Goal: Feedback & Contribution: Submit feedback/report problem

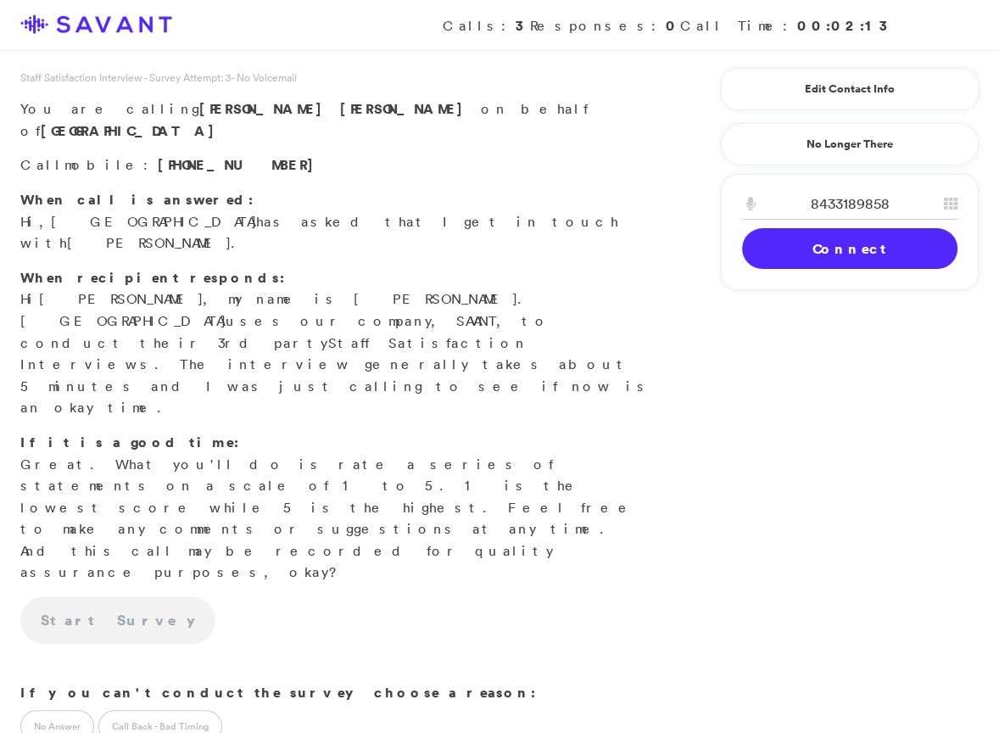
click at [768, 243] on link "Connect" at bounding box center [849, 248] width 215 height 41
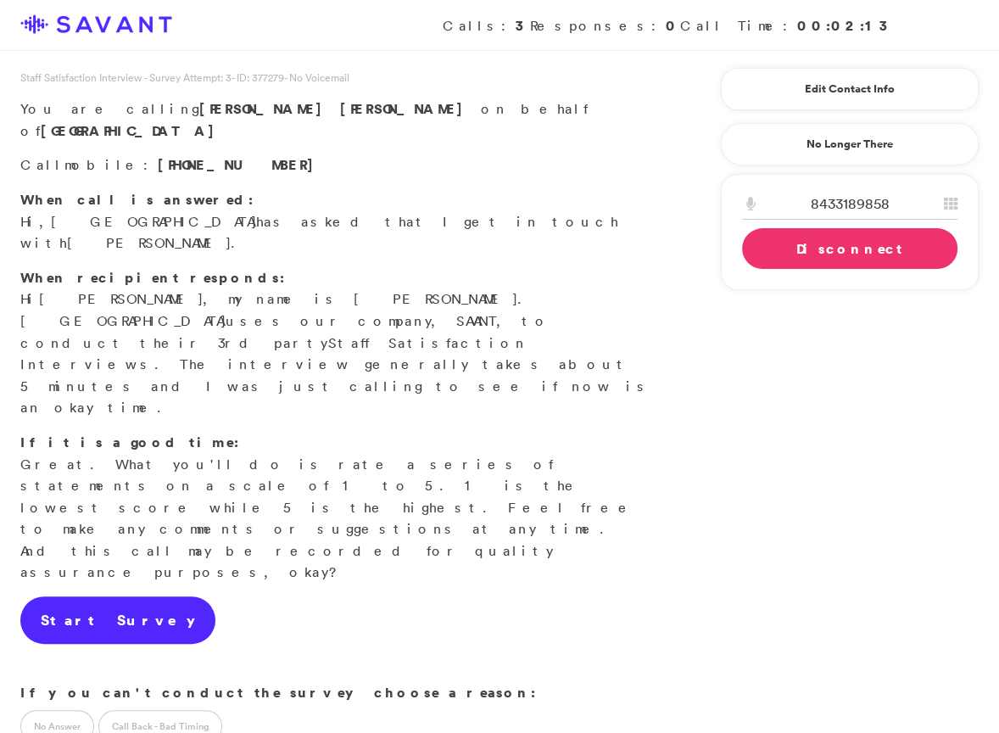
click at [132, 596] on link "Start Survey" at bounding box center [117, 619] width 195 height 47
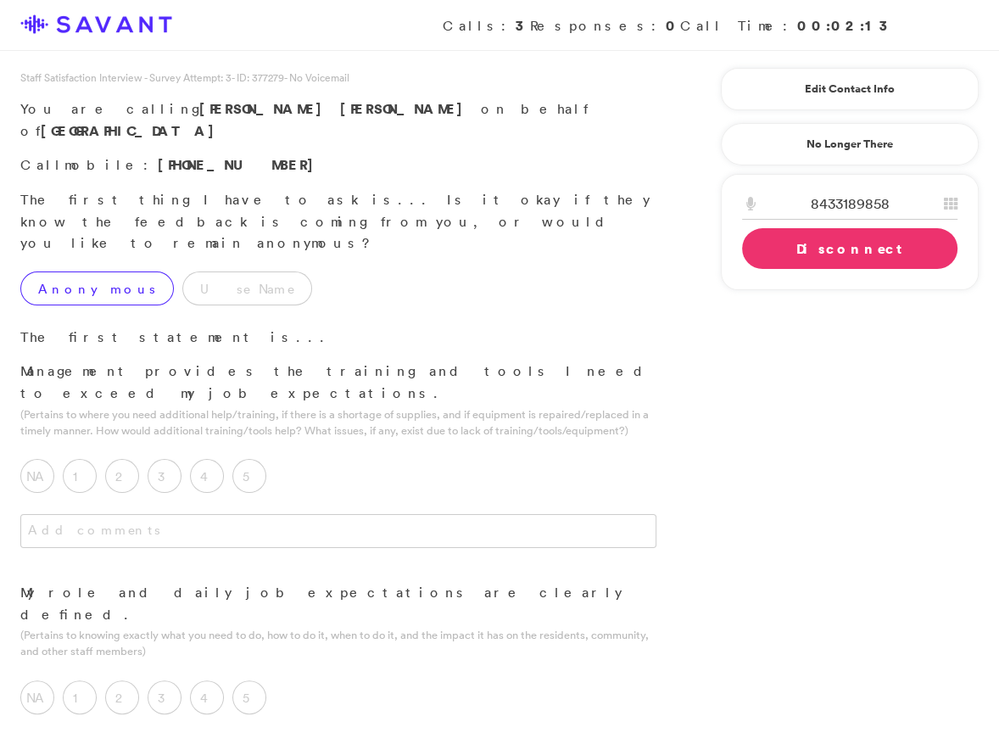
click at [72, 271] on label "Anonymous" at bounding box center [96, 288] width 153 height 34
click at [260, 459] on label "5" at bounding box center [249, 476] width 34 height 34
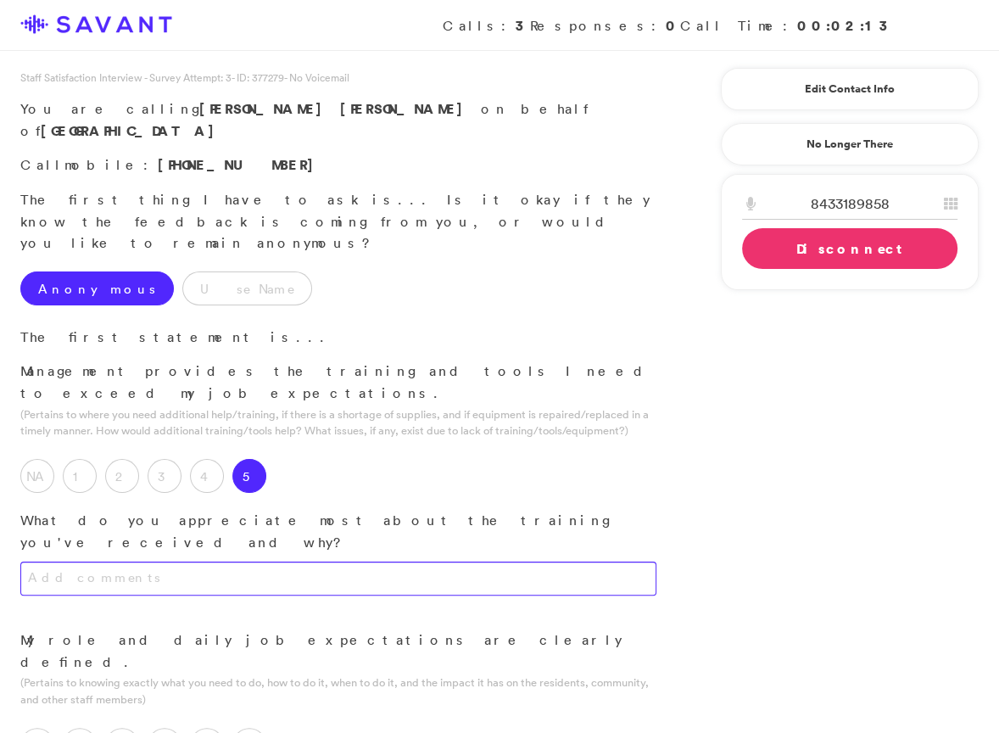
click at [295, 561] on textarea at bounding box center [338, 578] width 636 height 34
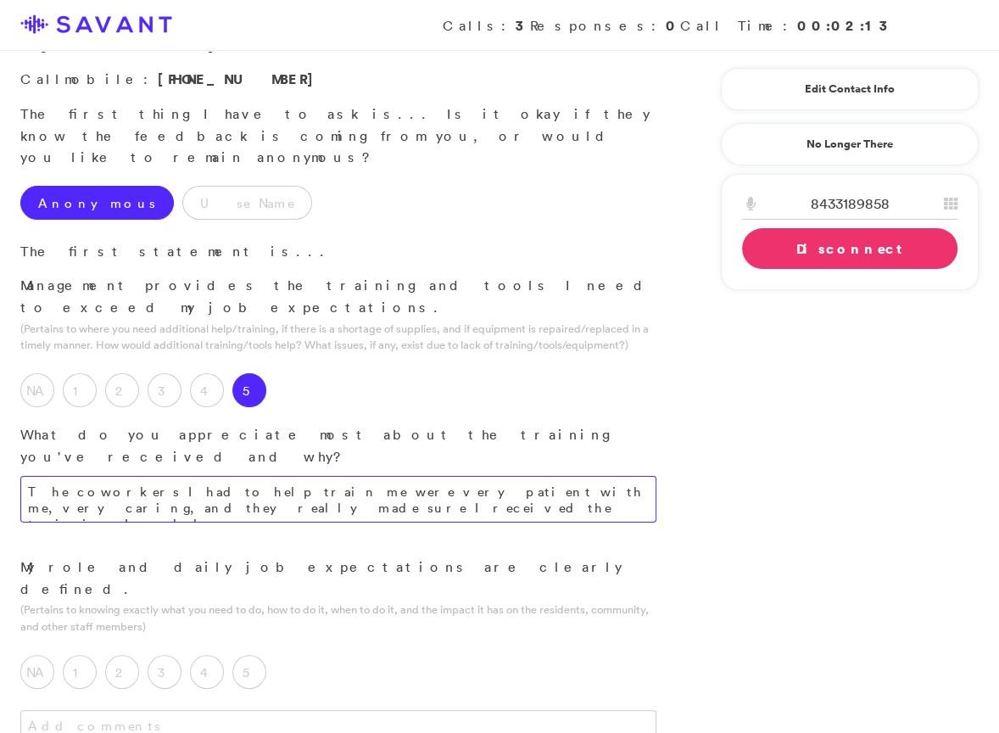
scroll to position [85, 0]
type textarea "The coworkers I had to help train me were very patient with me, very caring, an…"
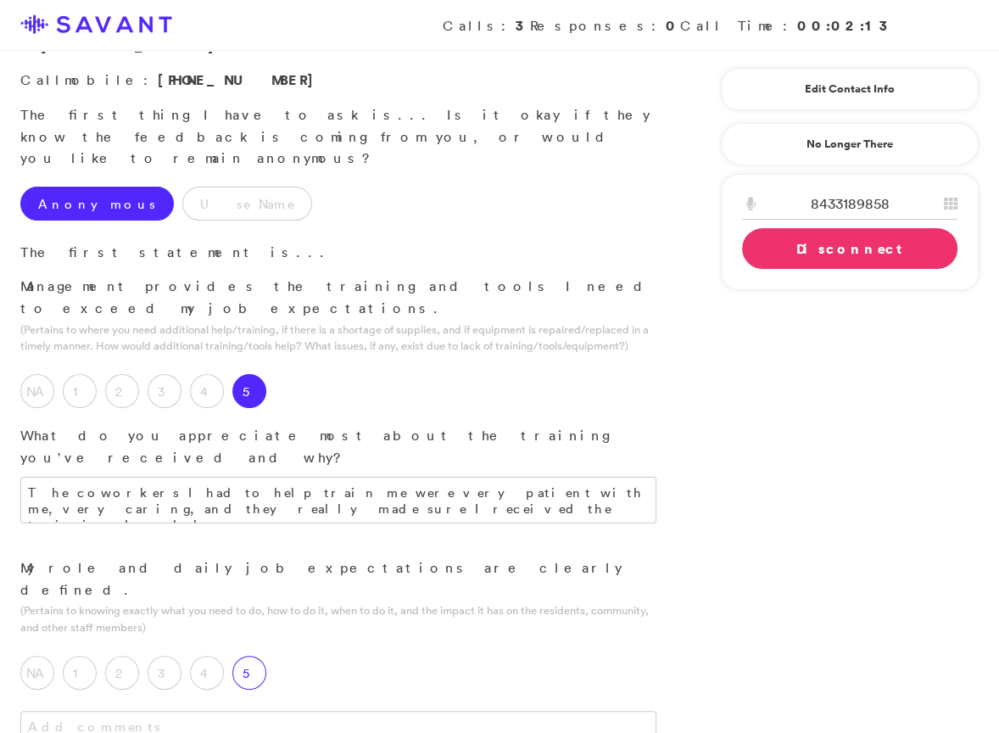
click at [247, 656] on label "5" at bounding box center [249, 673] width 34 height 34
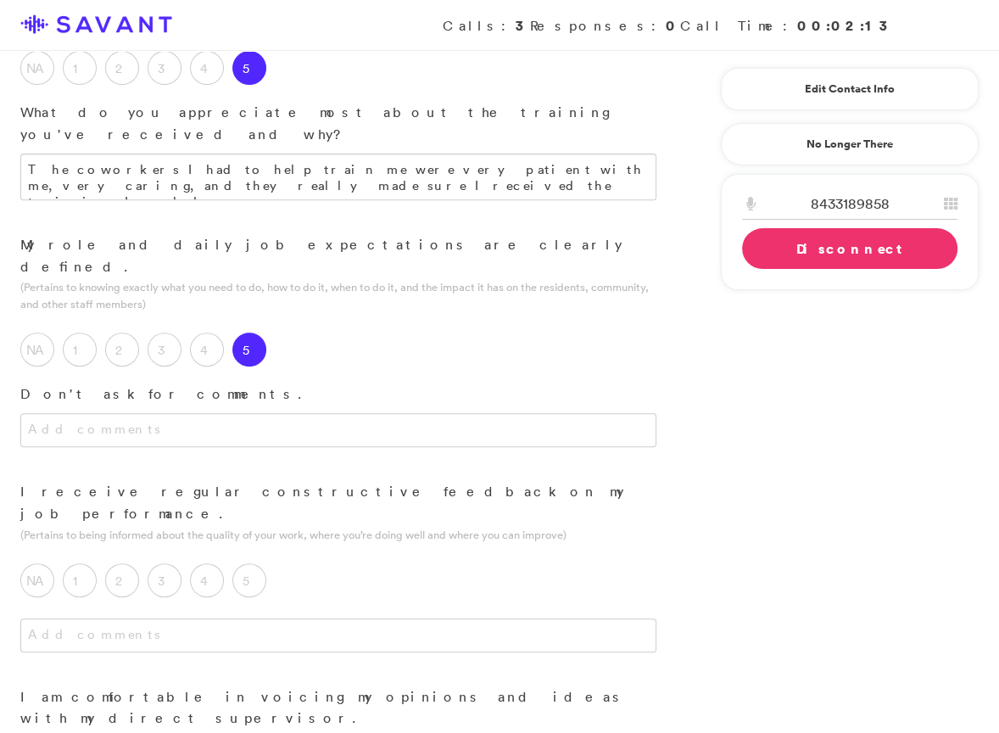
scroll to position [426, 0]
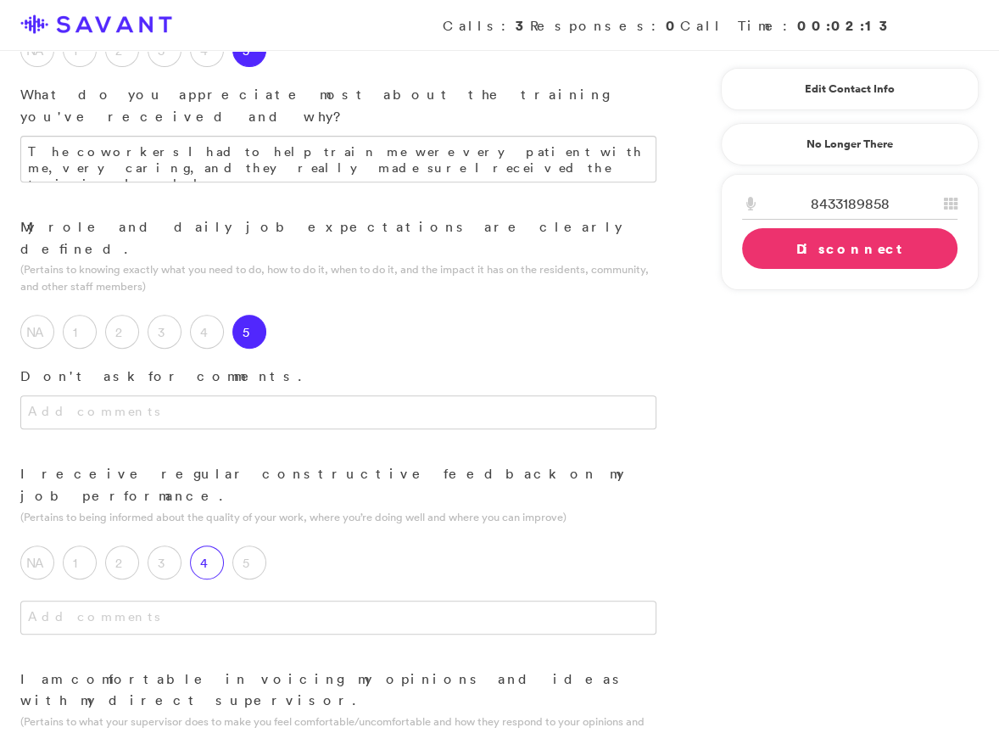
click at [208, 545] on label "4" at bounding box center [207, 562] width 34 height 34
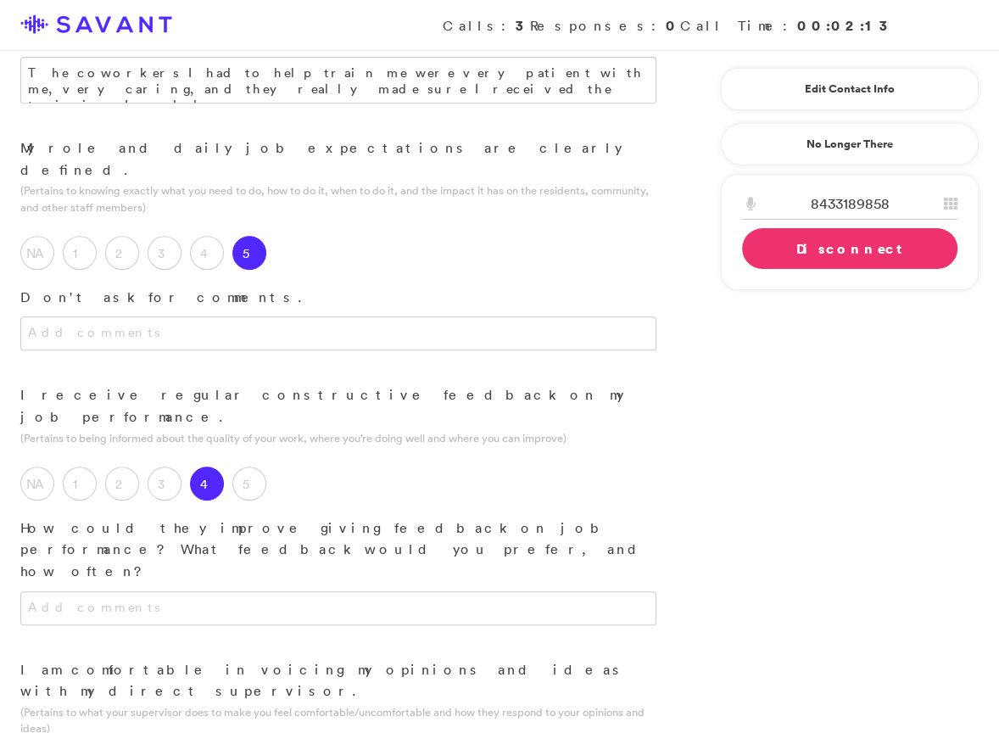
scroll to position [506, 0]
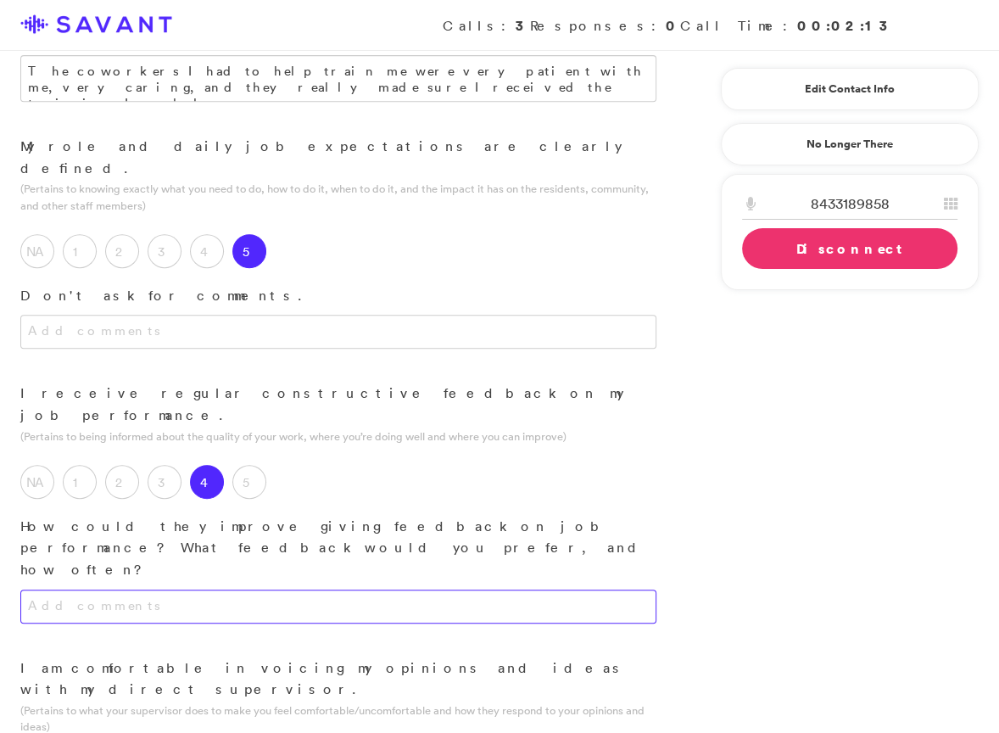
click at [350, 589] on textarea at bounding box center [338, 606] width 636 height 34
drag, startPoint x: 323, startPoint y: 449, endPoint x: 94, endPoint y: 438, distance: 229.2
click at [94, 589] on textarea "They do hold meetings but we didnt attend that" at bounding box center [338, 606] width 636 height 34
click at [548, 589] on textarea "Management holds meetings with each other, but it's not like a huddle to brief …" at bounding box center [338, 606] width 636 height 34
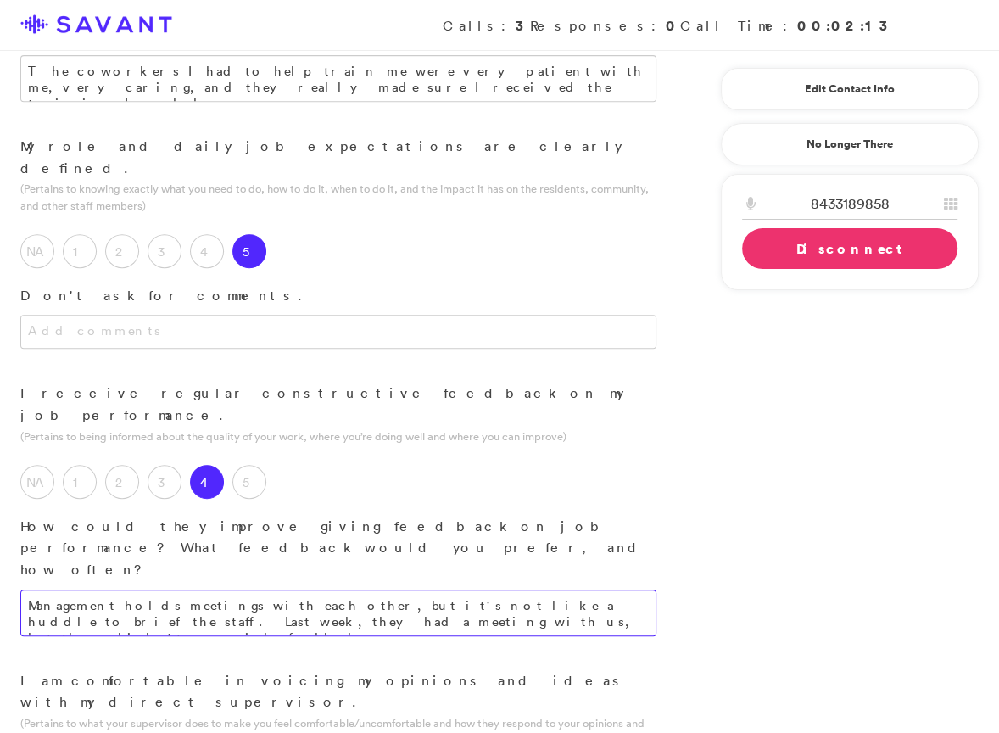
type textarea "Management holds meetings with each other, but it's not like a huddle to brief …"
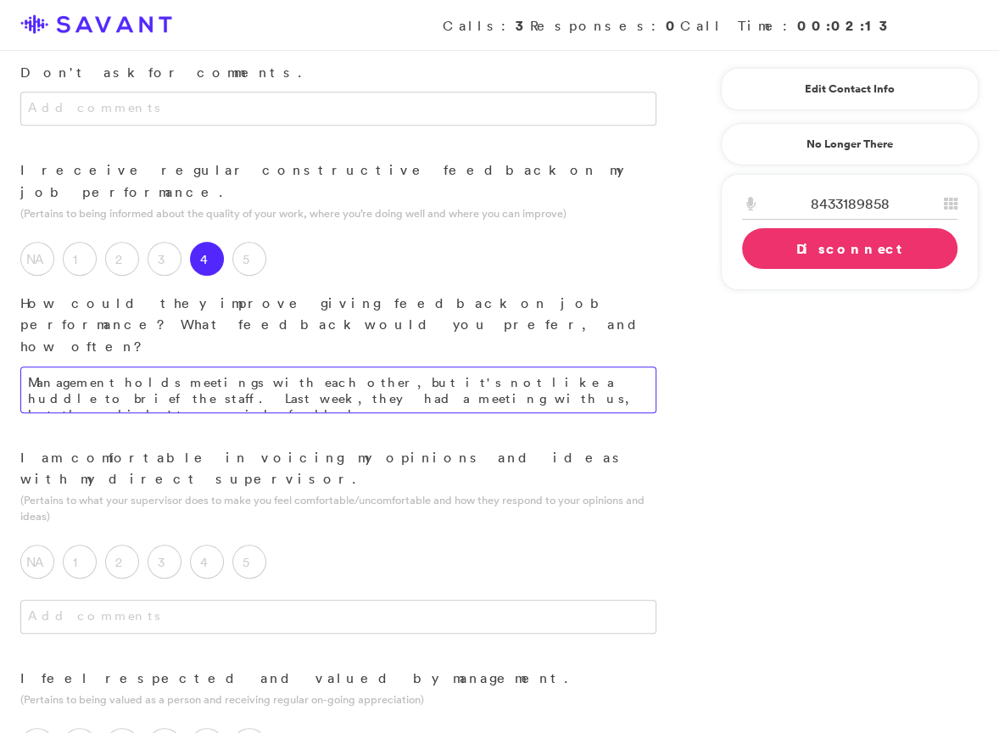
scroll to position [892, 0]
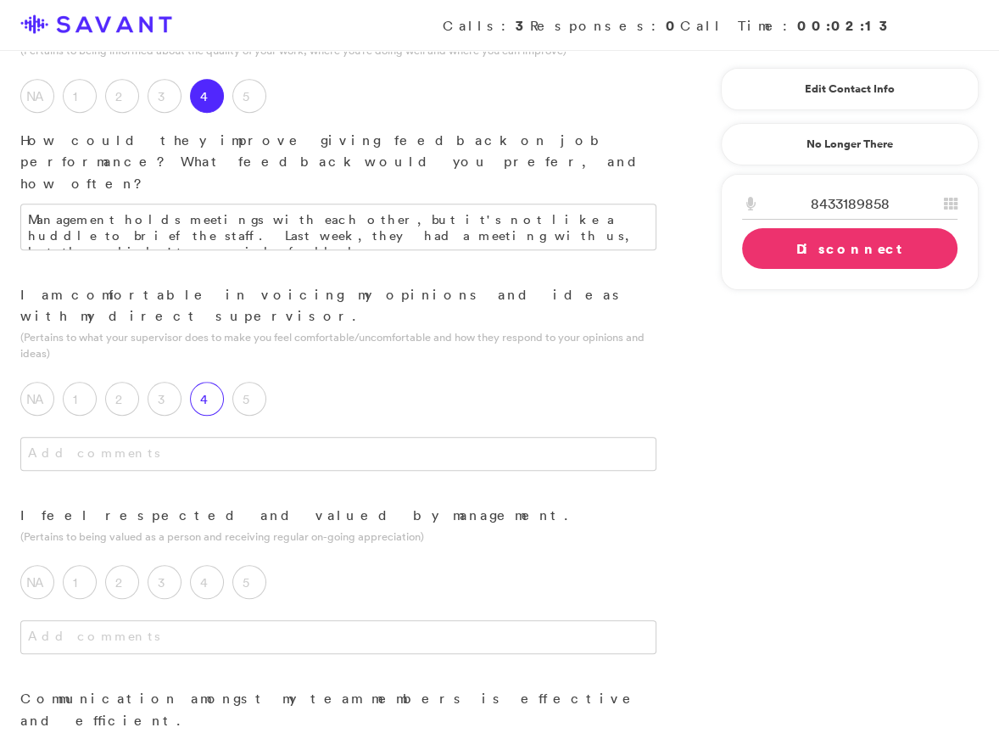
click at [213, 382] on label "4" at bounding box center [207, 399] width 34 height 34
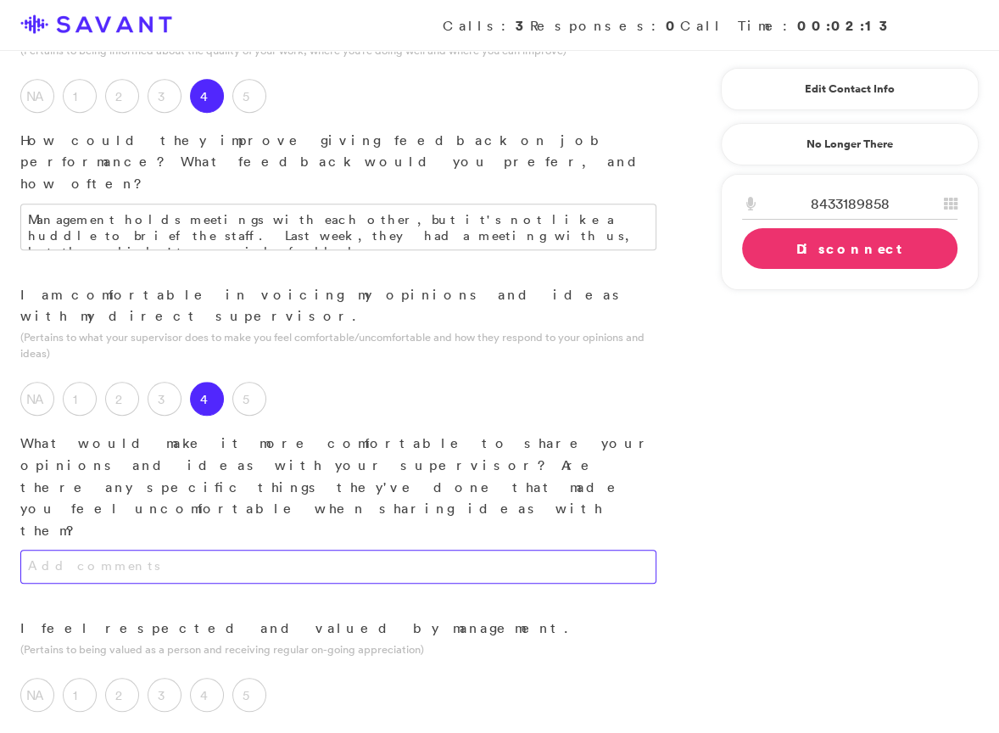
click at [243, 550] on textarea at bounding box center [338, 567] width 636 height 34
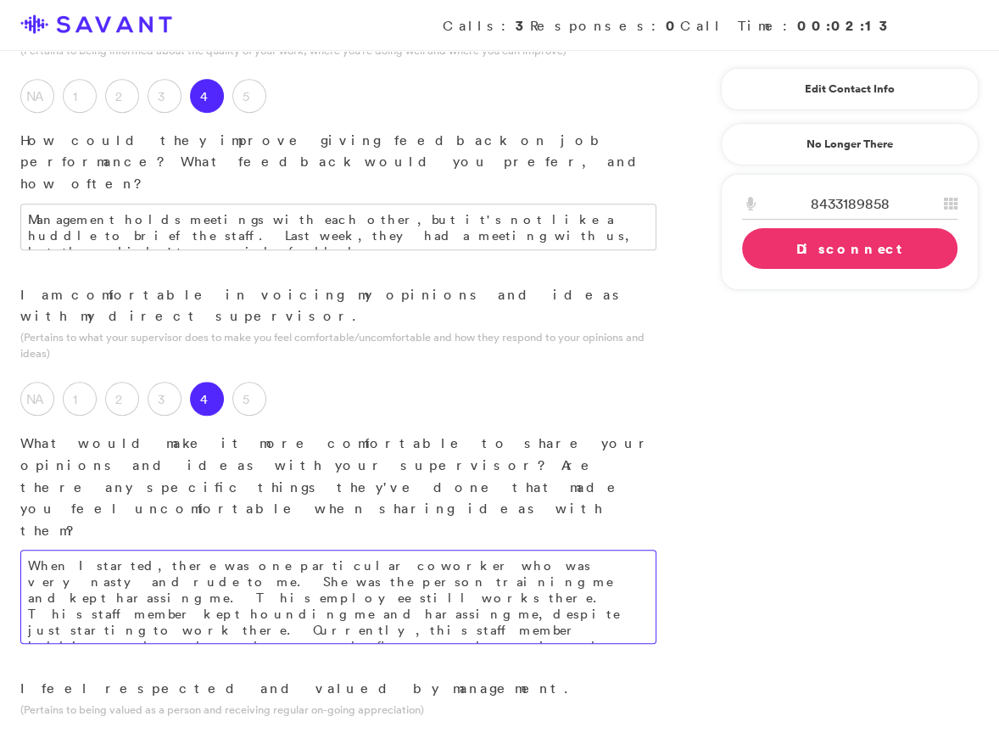
click at [328, 550] on textarea "When I started, there was one particular coworker who was very nasty and rude t…" at bounding box center [338, 597] width 636 height 94
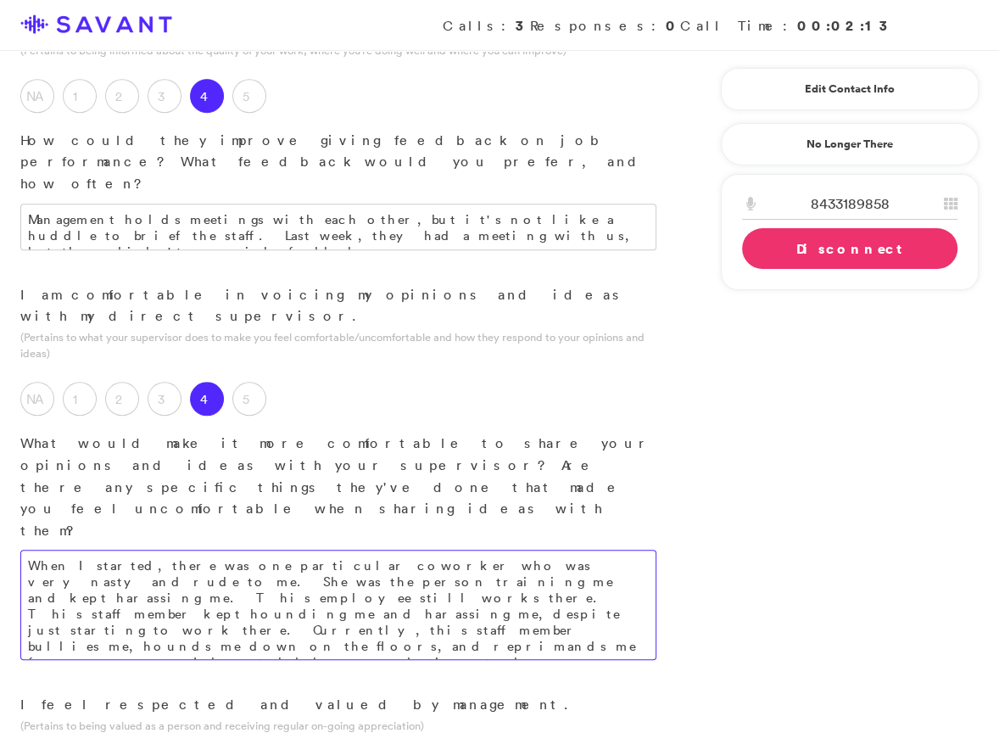
click at [596, 550] on textarea "When I started, there was one particular coworker who was very nasty and rude t…" at bounding box center [338, 605] width 636 height 110
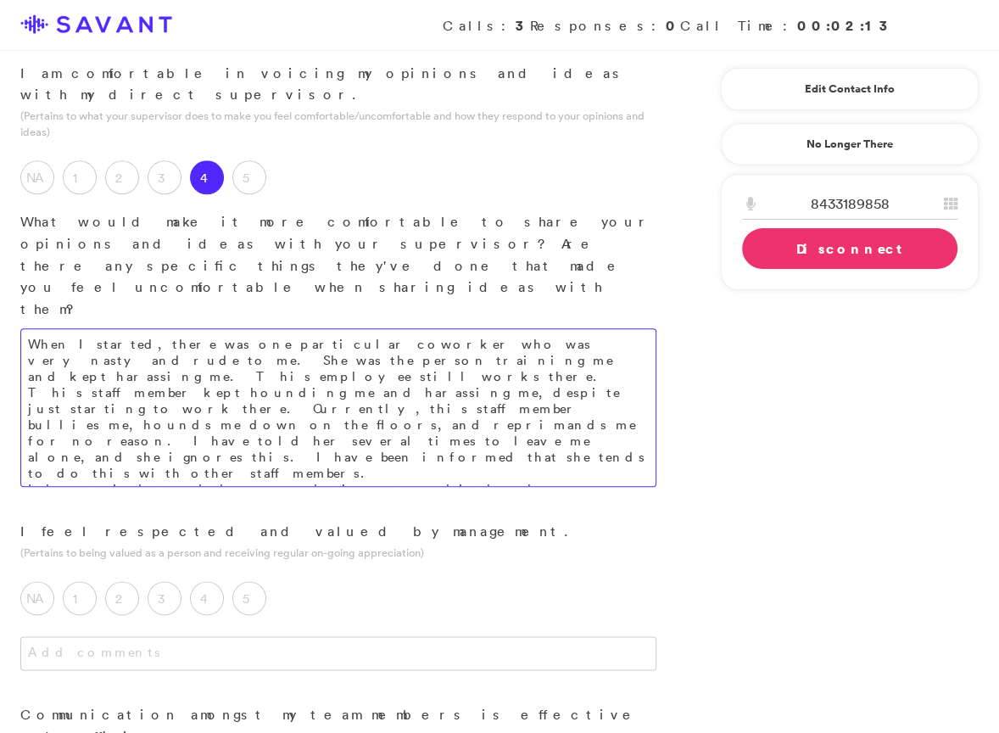
scroll to position [1117, 0]
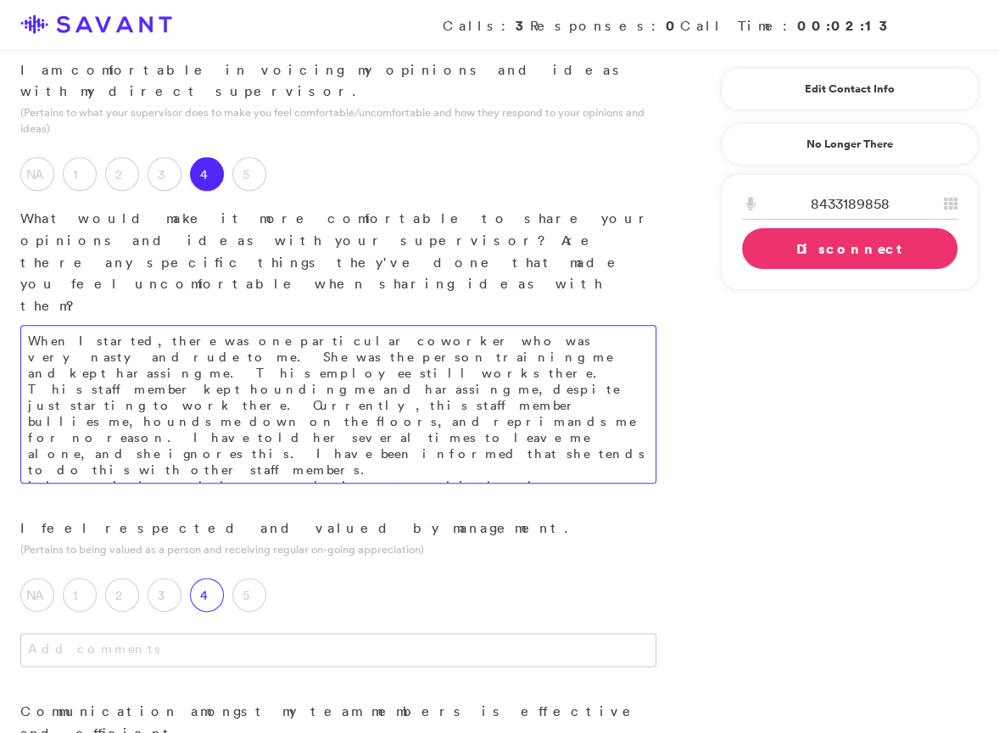
type textarea "When I started, there was one particular coworker who was very nasty and rude t…"
click at [218, 578] on label "4" at bounding box center [207, 595] width 34 height 34
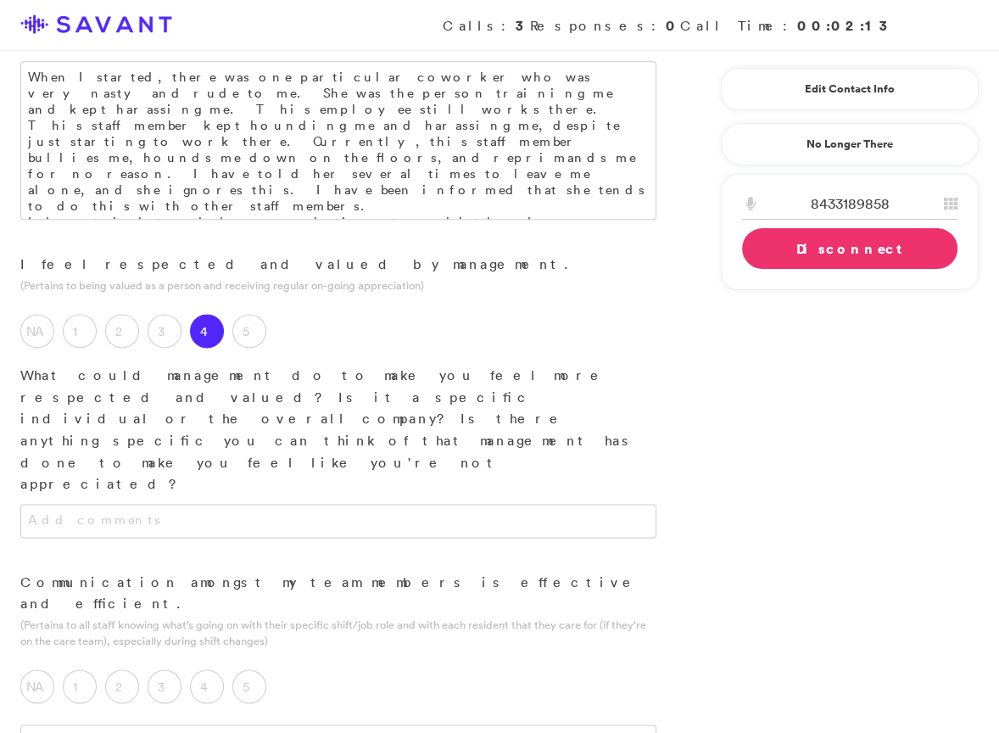
scroll to position [1304, 0]
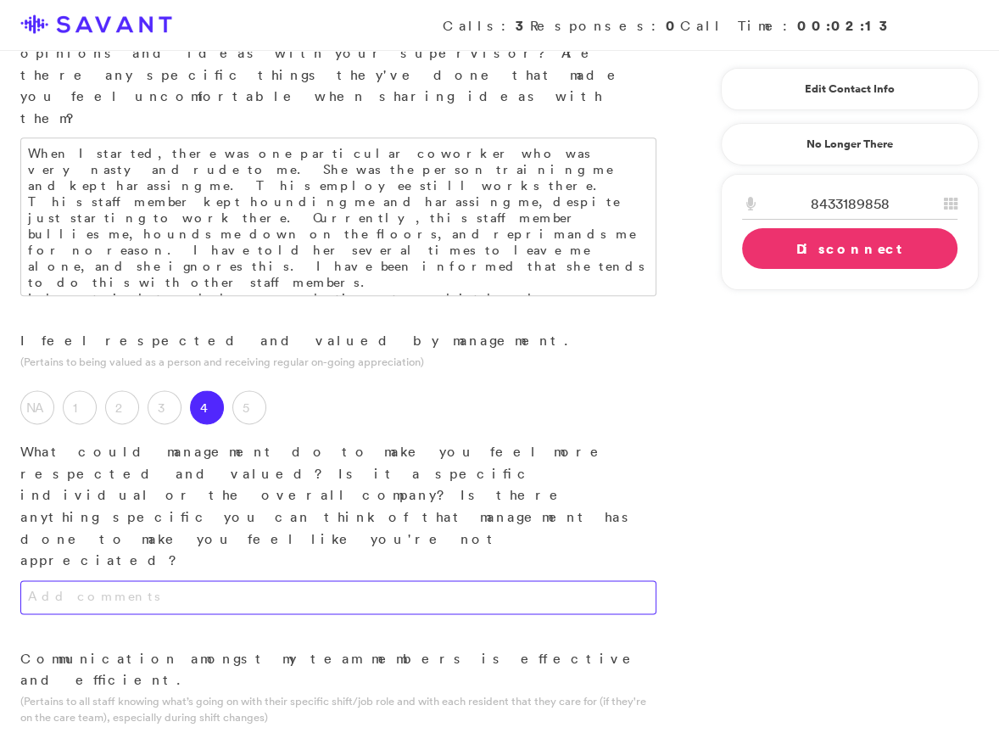
click at [304, 580] on textarea at bounding box center [338, 597] width 636 height 34
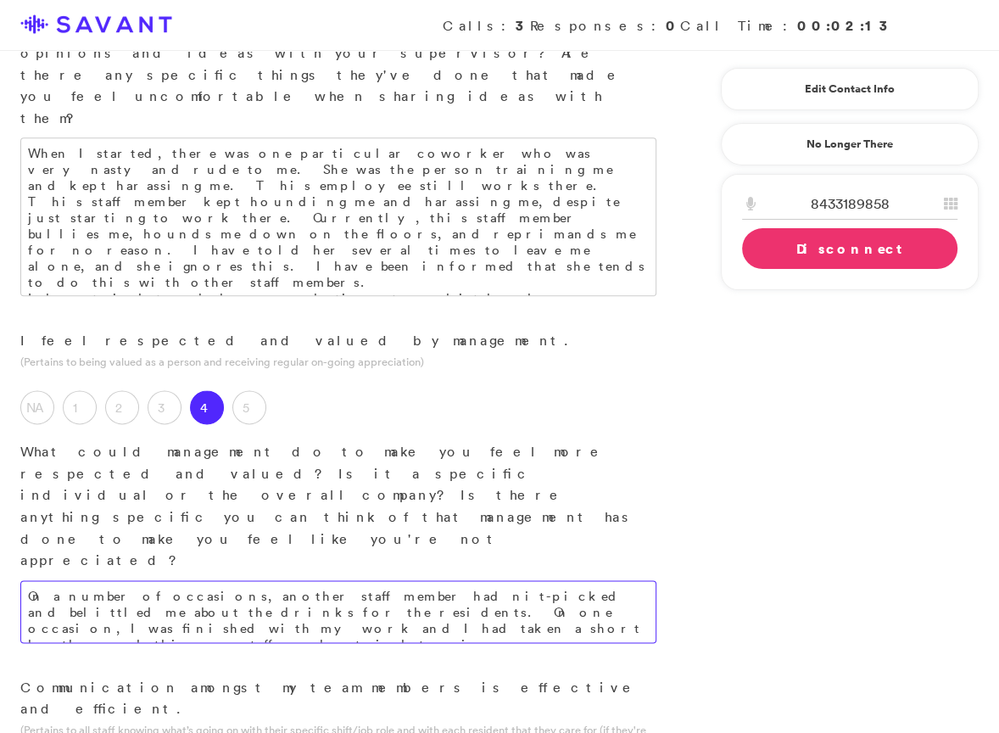
type textarea "On a number of occasions, another staff member had nit-picked and belittled me …"
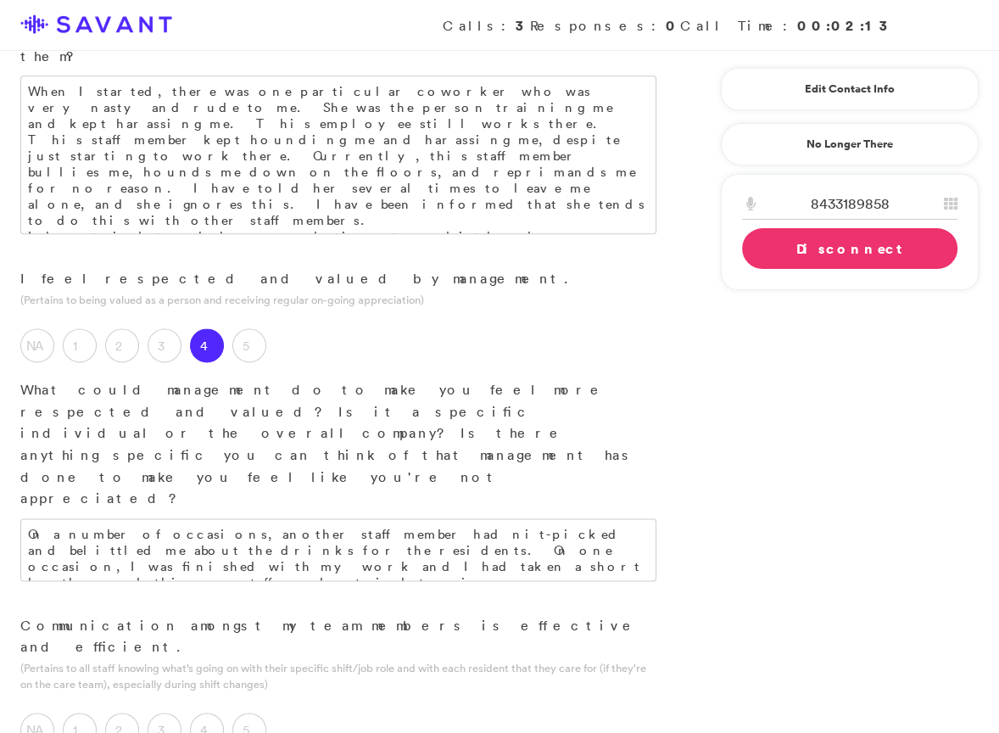
scroll to position [1367, 0]
click at [251, 712] on label "5" at bounding box center [249, 729] width 34 height 34
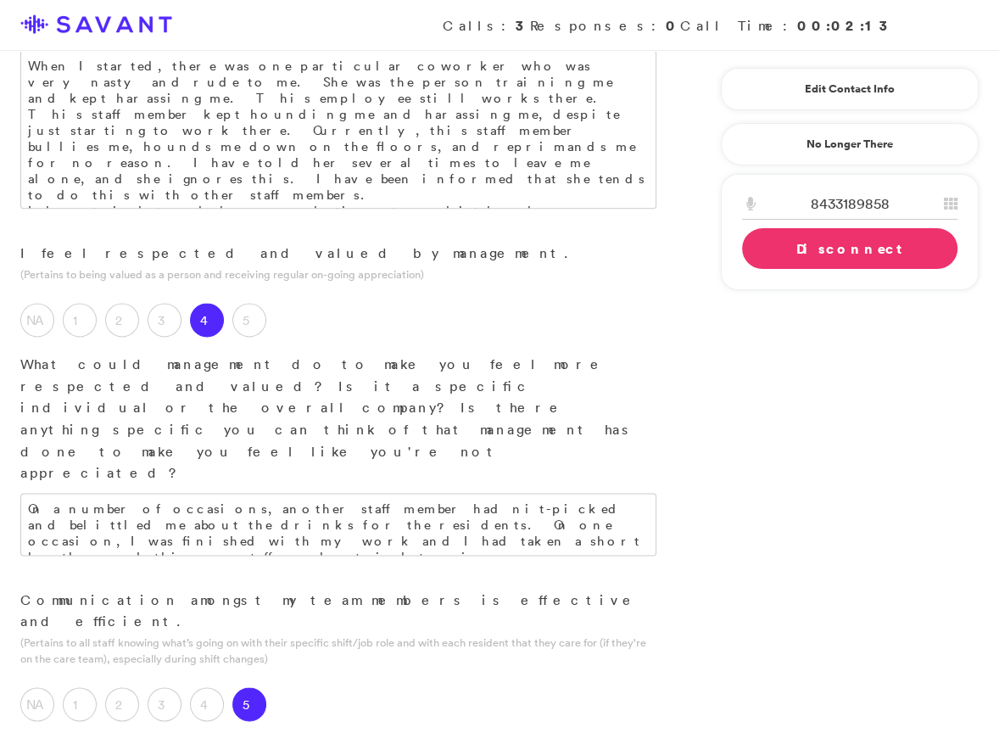
scroll to position [1403, 0]
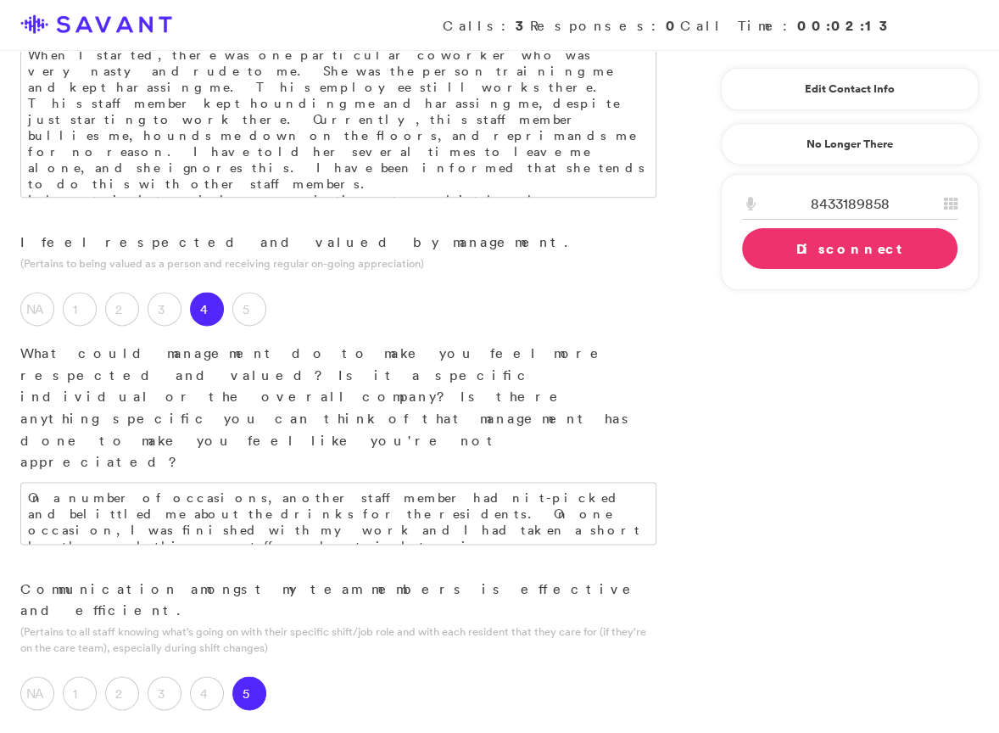
type textarea "A"
type textarea "a"
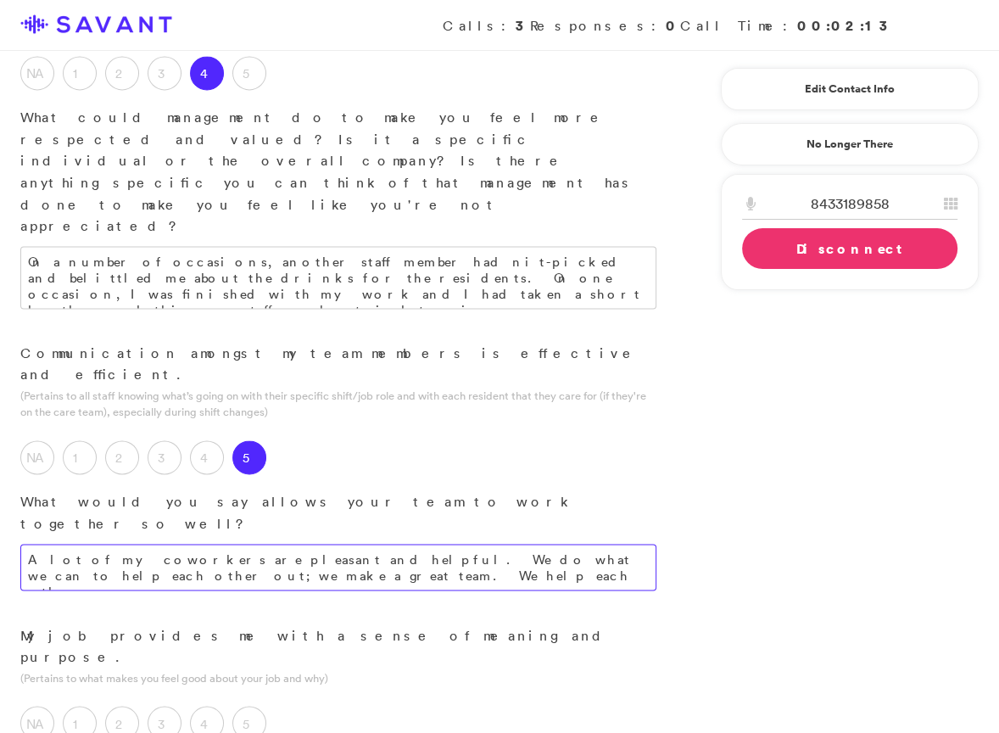
scroll to position [1714, 0]
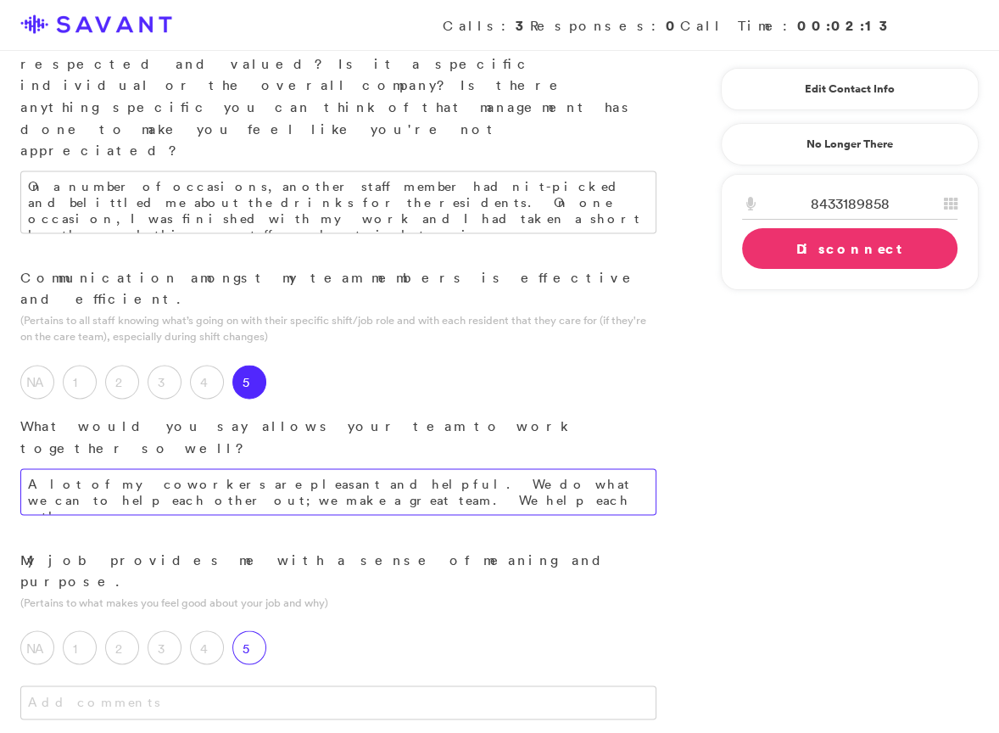
type textarea "A lot of my coworkers are pleasant and helpful. We do what we can to help each …"
click at [260, 630] on label "5" at bounding box center [249, 647] width 34 height 34
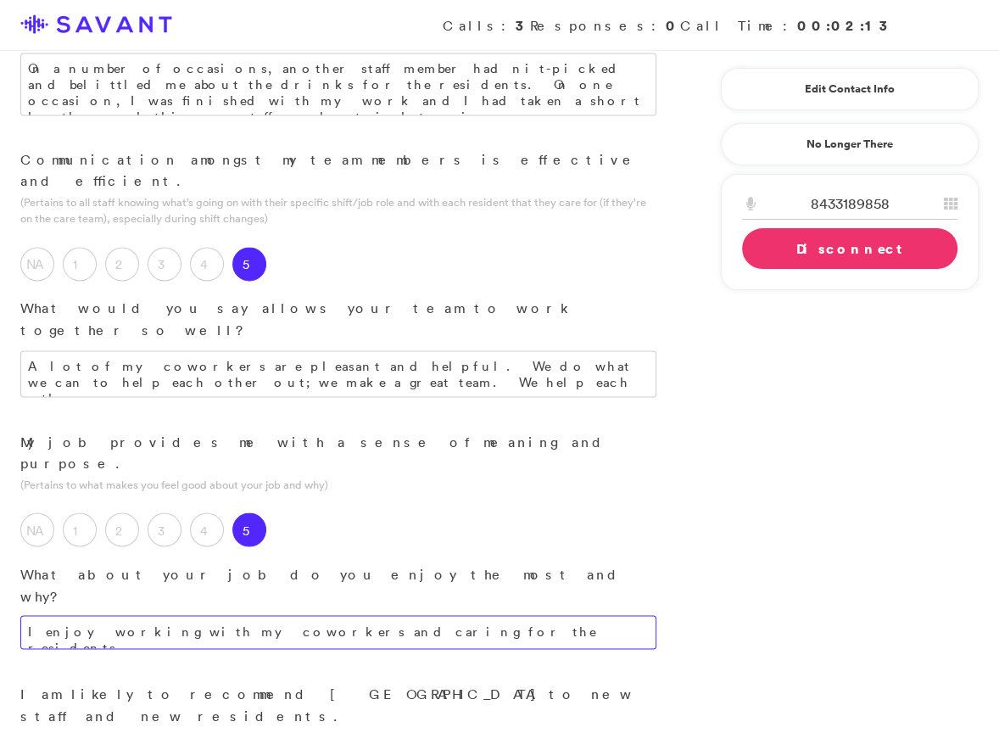
scroll to position [1844, 0]
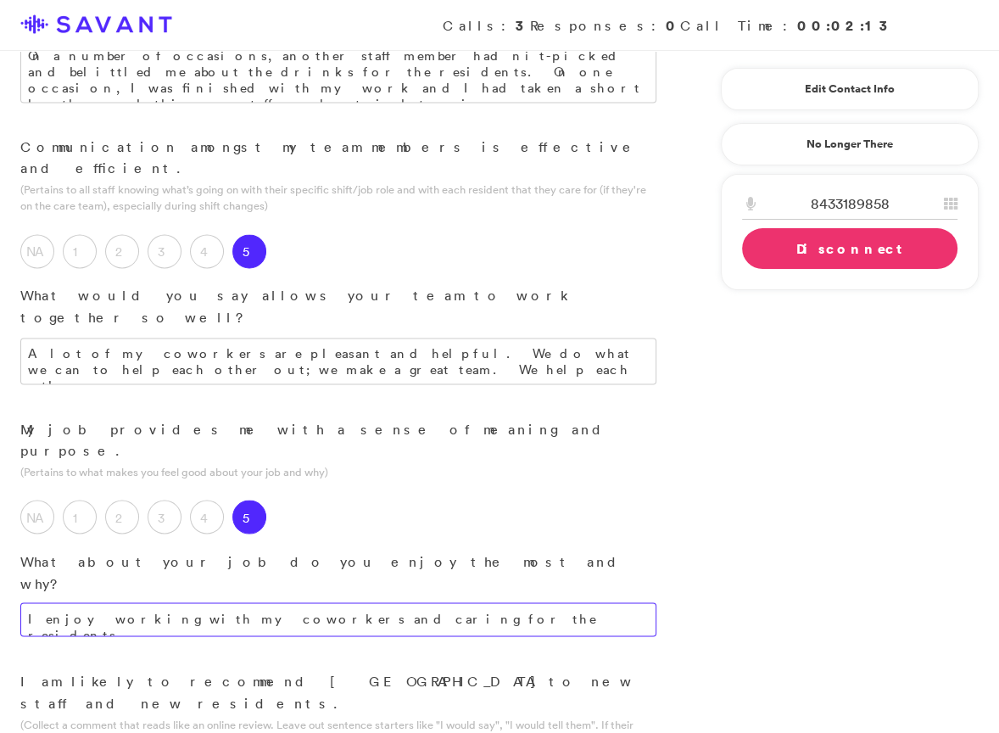
type textarea "I enjoy working with my coworkers and caring for the residents."
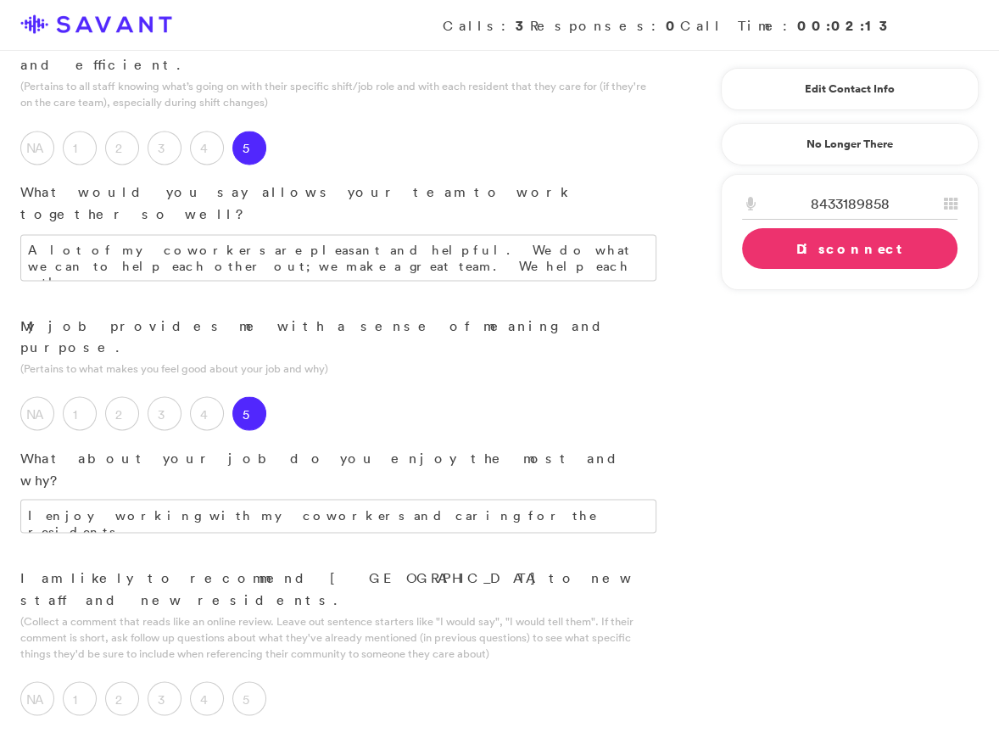
scroll to position [1957, 0]
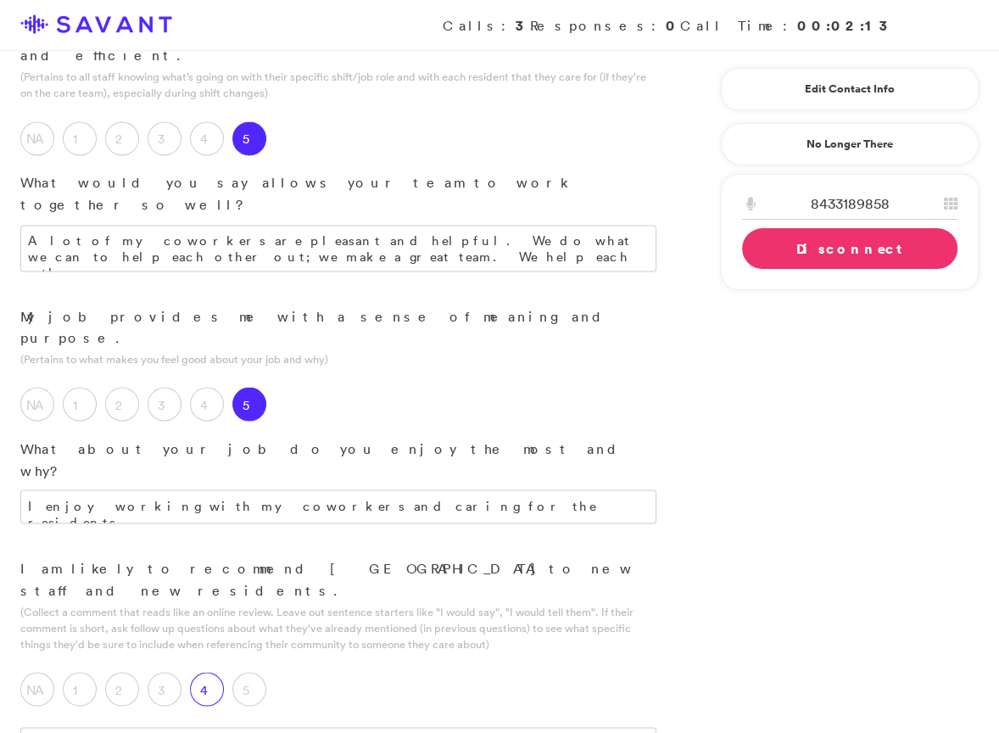
click at [212, 672] on label "4" at bounding box center [207, 689] width 34 height 34
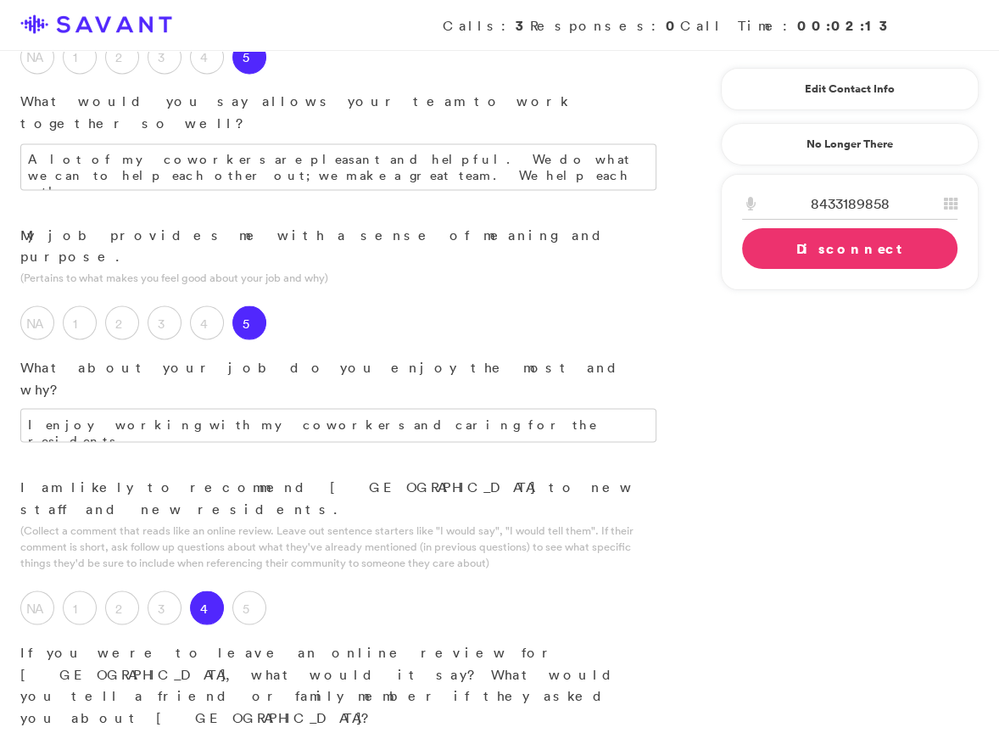
scroll to position [2051, 0]
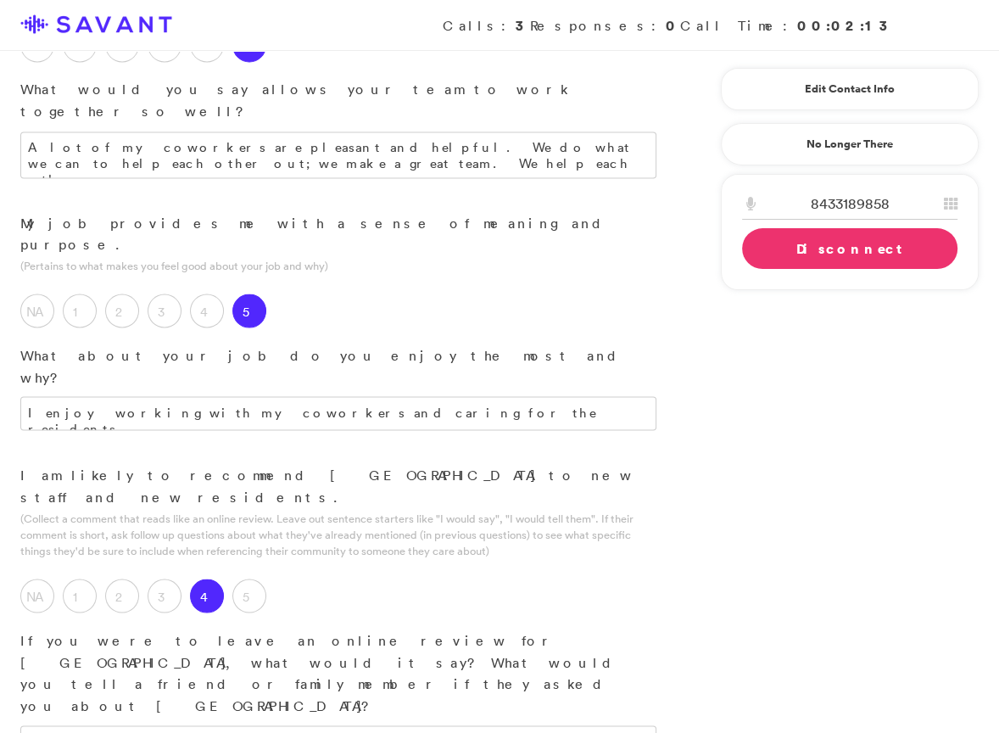
type textarea "Caring for the residents, and there are some good people who work there."
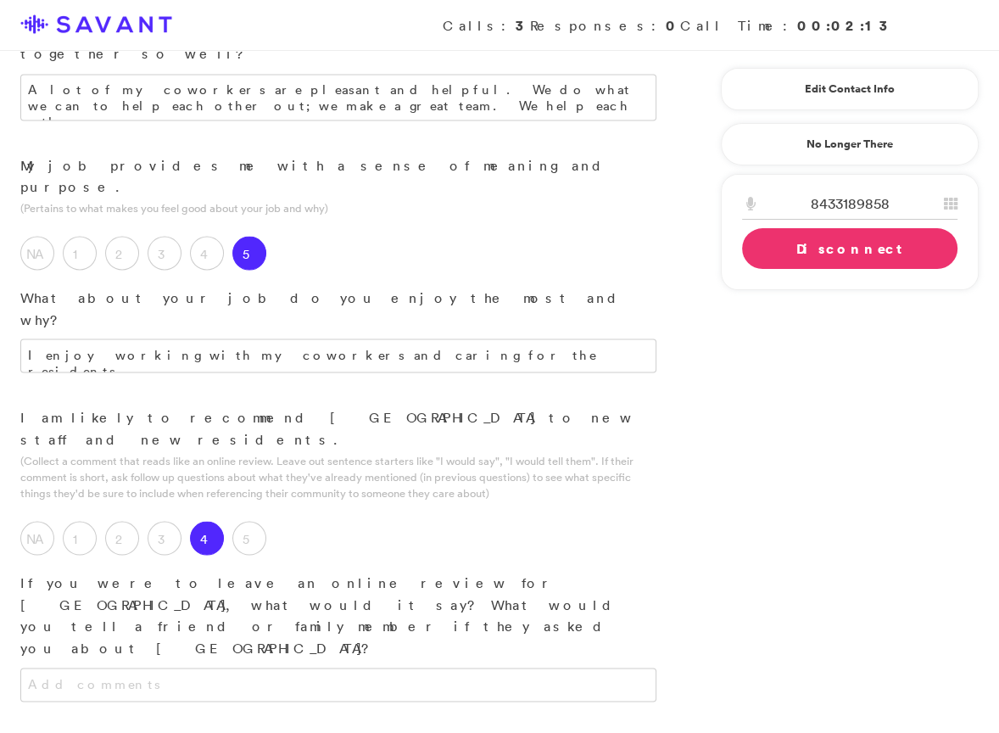
scroll to position [2114, 0]
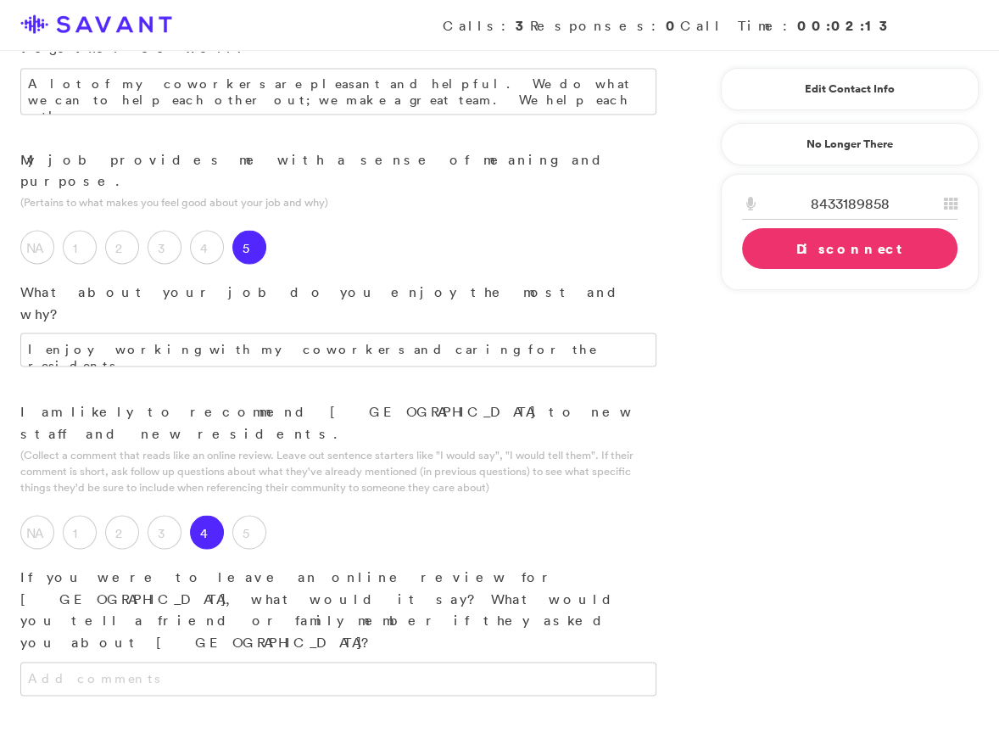
type textarea "Management could be more considerate while speaking with staff members. A coupl…"
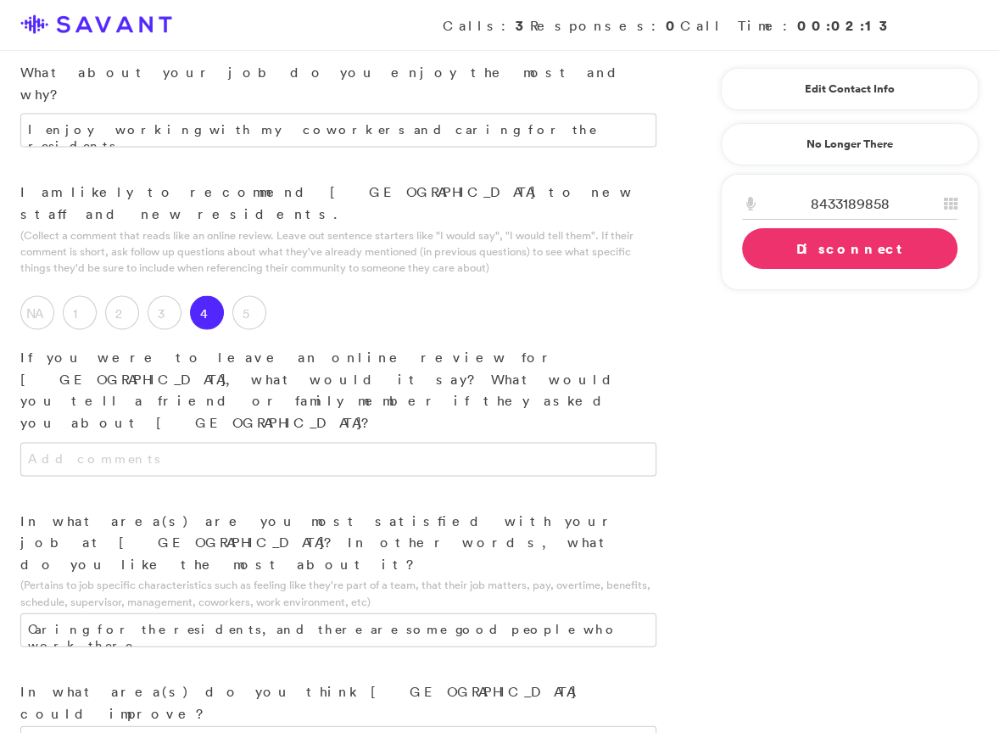
scroll to position [2352, 0]
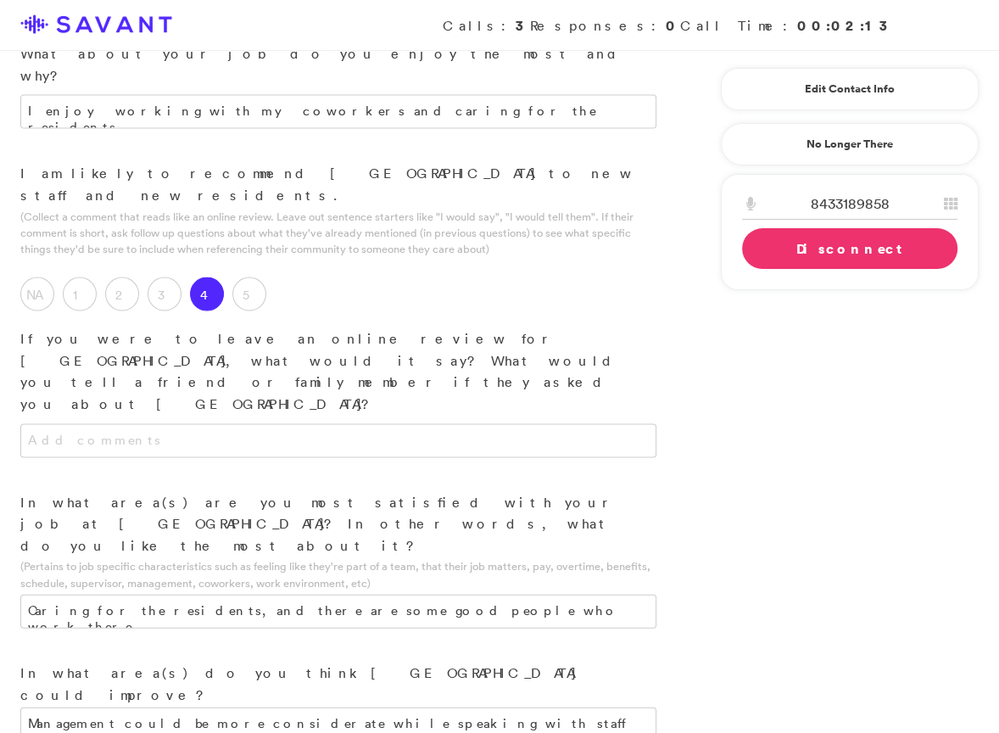
click at [810, 250] on link "Disconnect" at bounding box center [849, 248] width 215 height 41
